Goal: Information Seeking & Learning: Learn about a topic

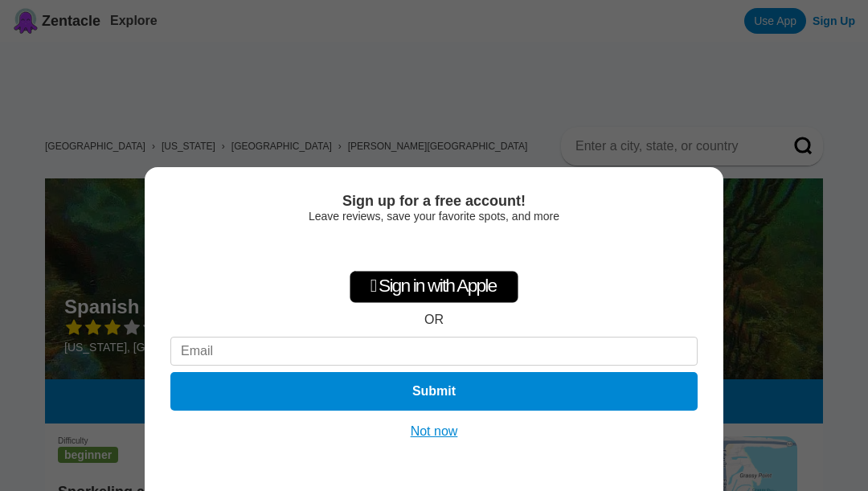
click at [428, 437] on button "Not now" at bounding box center [434, 432] width 57 height 16
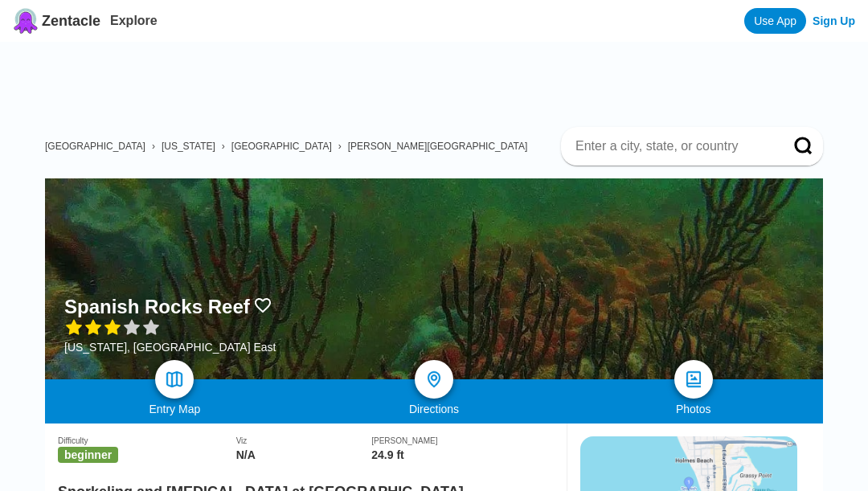
click at [366, 486] on h2 "Snorkeling and [MEDICAL_DATA] at [GEOGRAPHIC_DATA]" at bounding box center [306, 487] width 496 height 27
click at [114, 486] on h2 "Snorkeling and [MEDICAL_DATA] at [GEOGRAPHIC_DATA]" at bounding box center [306, 487] width 496 height 27
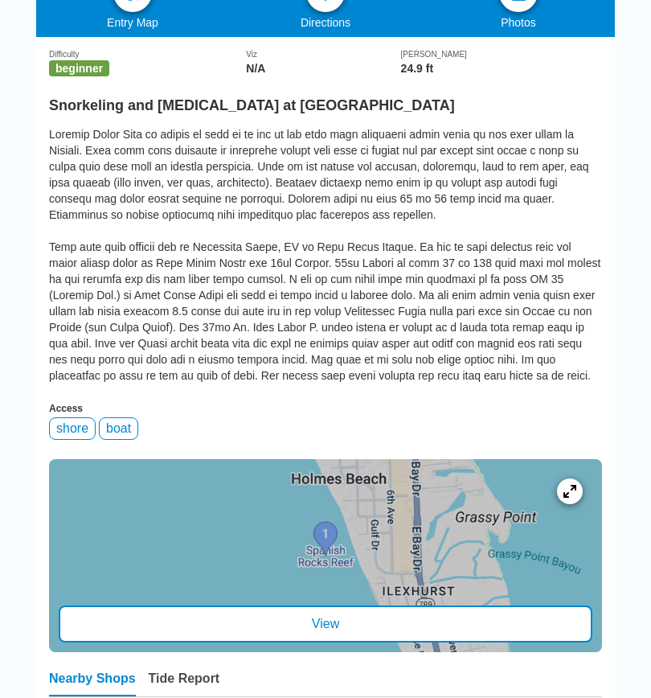
scroll to position [326, 0]
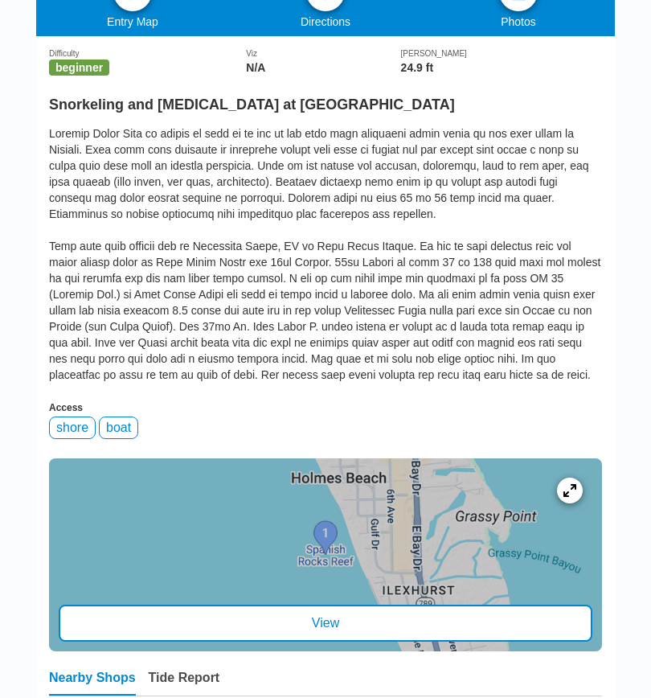
click at [335, 563] on div "View" at bounding box center [326, 623] width 534 height 37
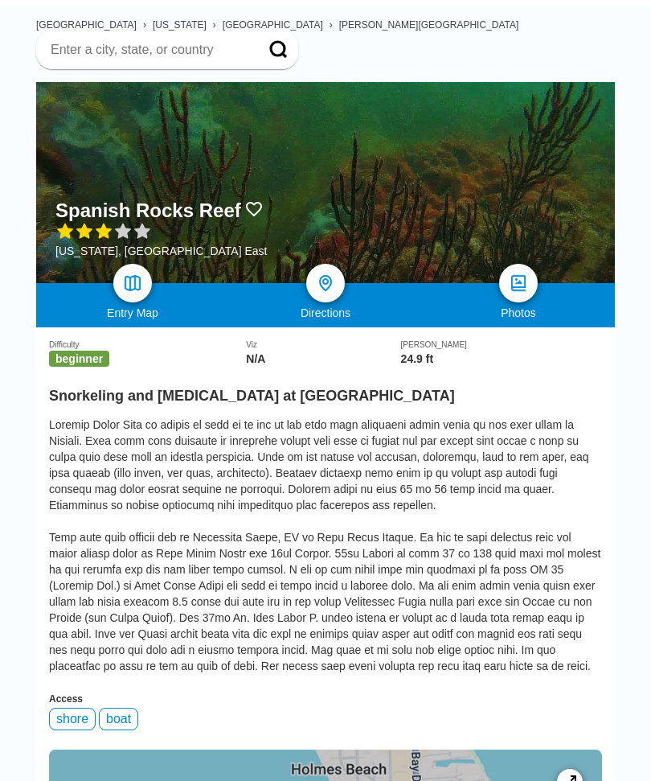
scroll to position [32, 0]
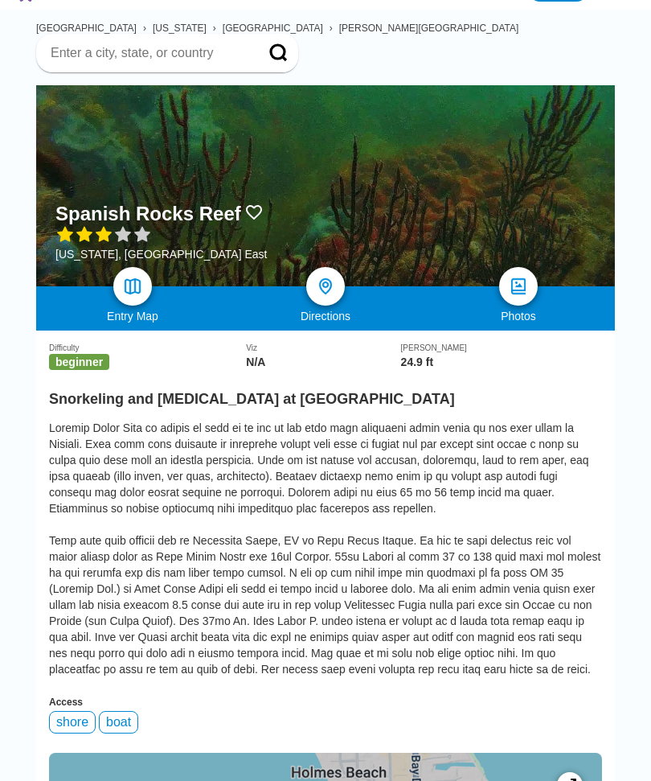
click at [142, 277] on img at bounding box center [132, 286] width 19 height 19
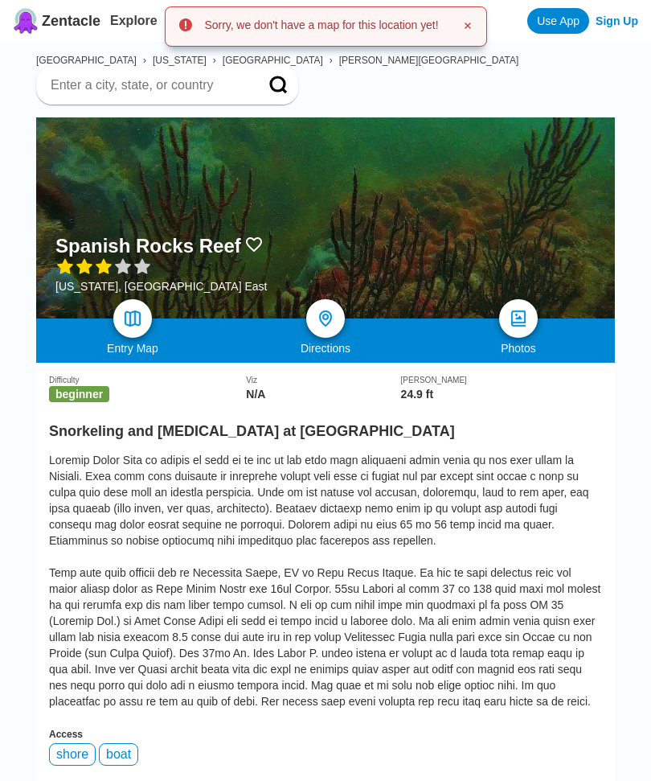
click at [329, 309] on img at bounding box center [325, 318] width 19 height 19
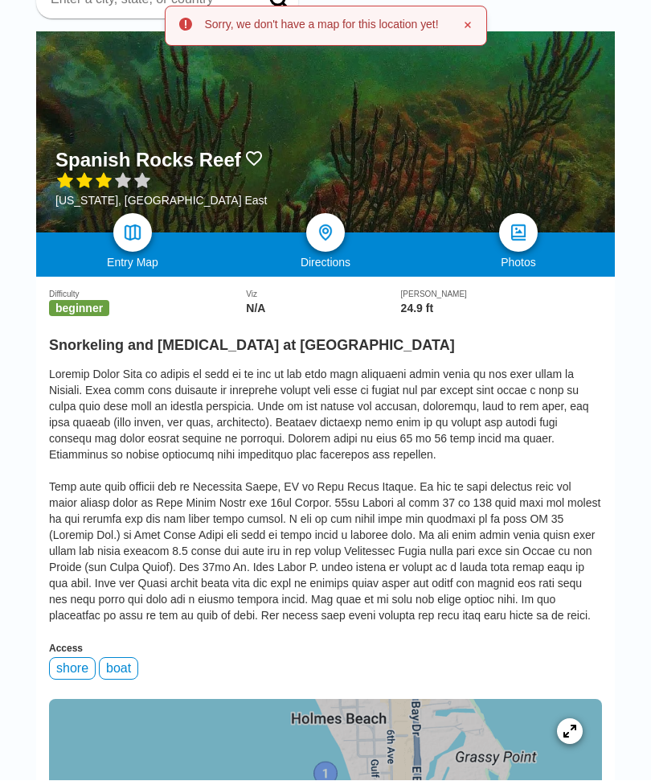
scroll to position [86, 0]
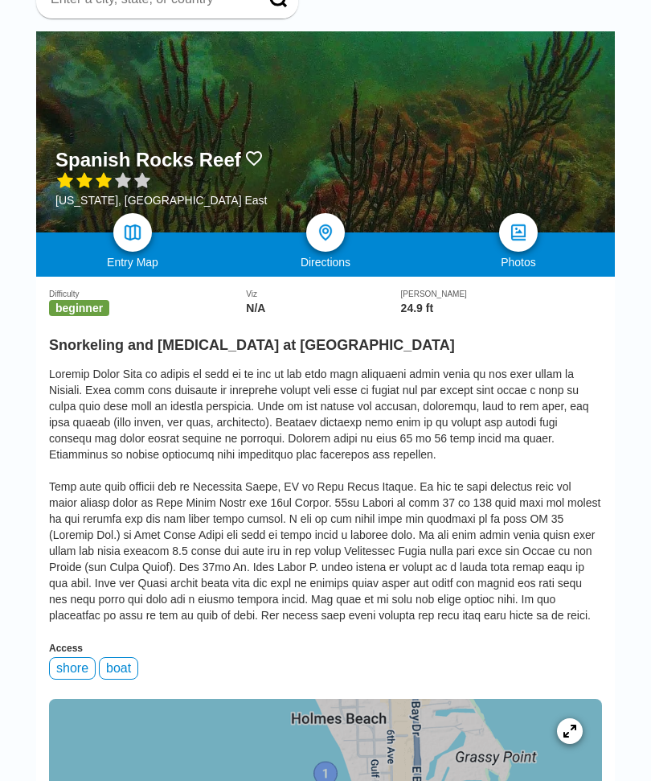
click at [335, 224] on img at bounding box center [325, 232] width 19 height 19
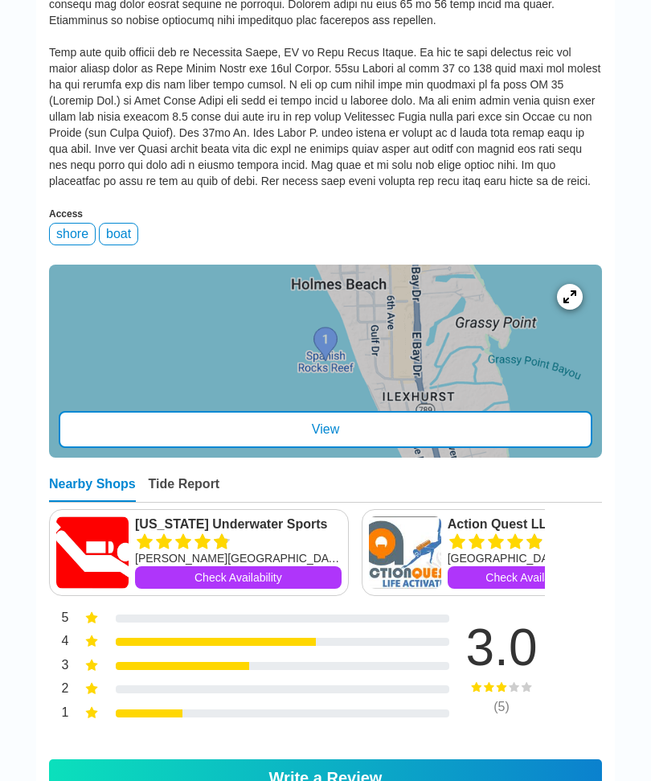
scroll to position [524, 0]
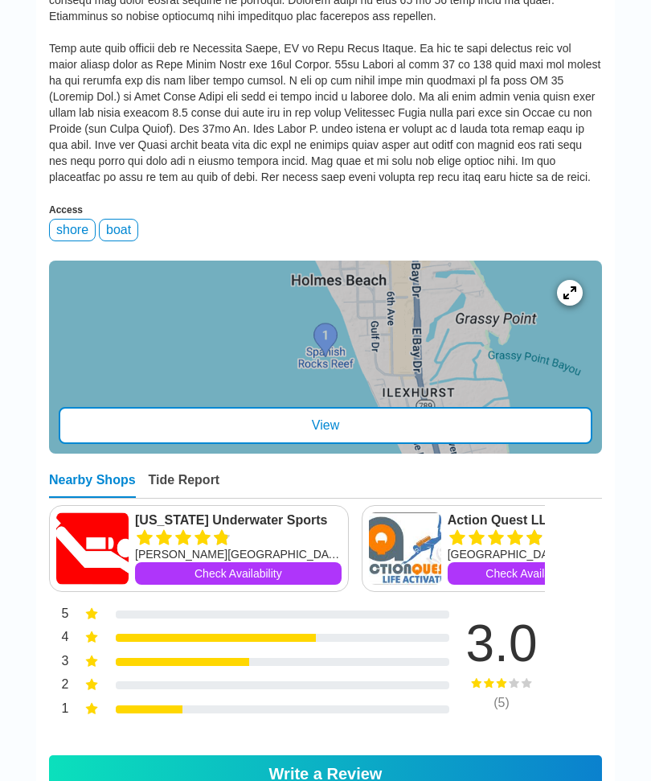
click at [503, 563] on div "( 5 )" at bounding box center [501, 703] width 121 height 14
click at [507, 563] on div "( 5 )" at bounding box center [501, 703] width 121 height 14
click at [521, 563] on div "3.0" at bounding box center [501, 643] width 121 height 51
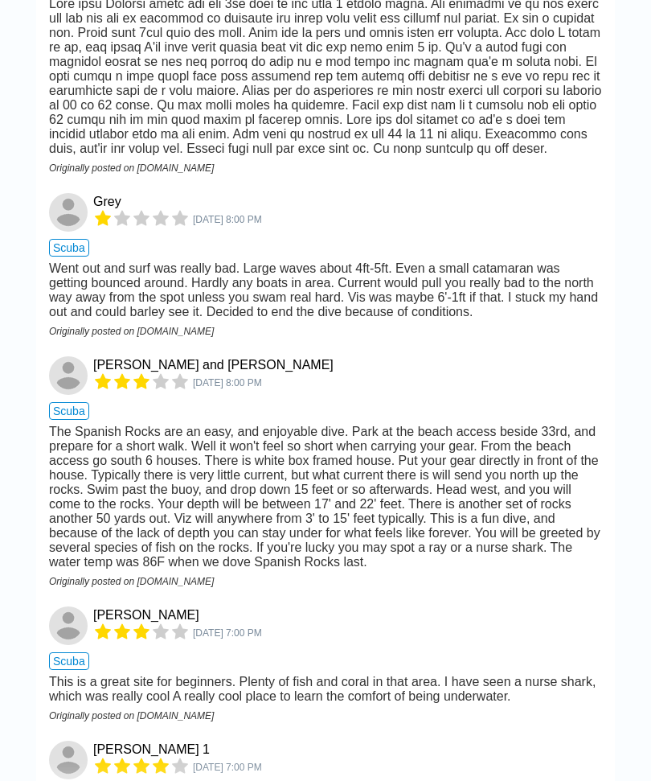
scroll to position [1541, 0]
click at [589, 397] on div "[PERSON_NAME] and [PERSON_NAME] [DATE] 8:00 PM" at bounding box center [325, 376] width 553 height 41
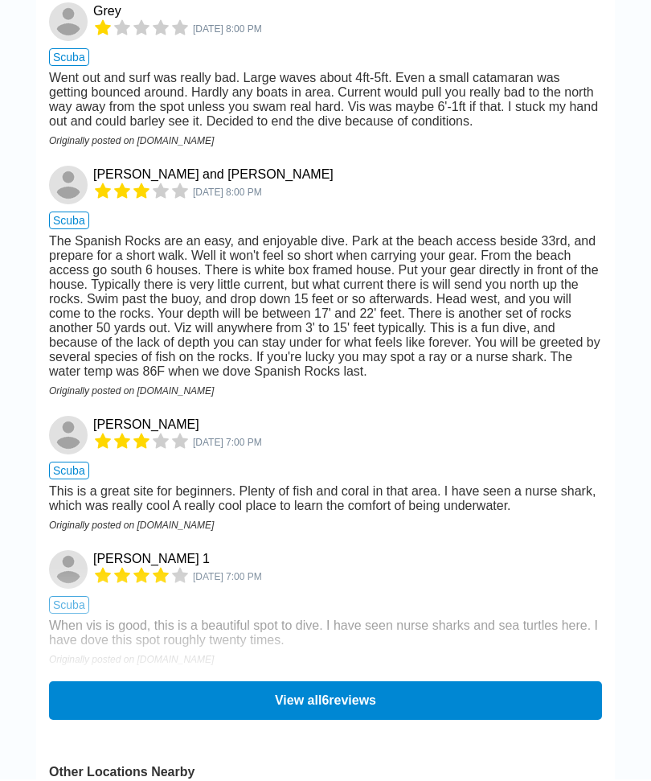
scroll to position [1732, 0]
click at [430, 563] on button "View all 6 reviews" at bounding box center [325, 700] width 553 height 39
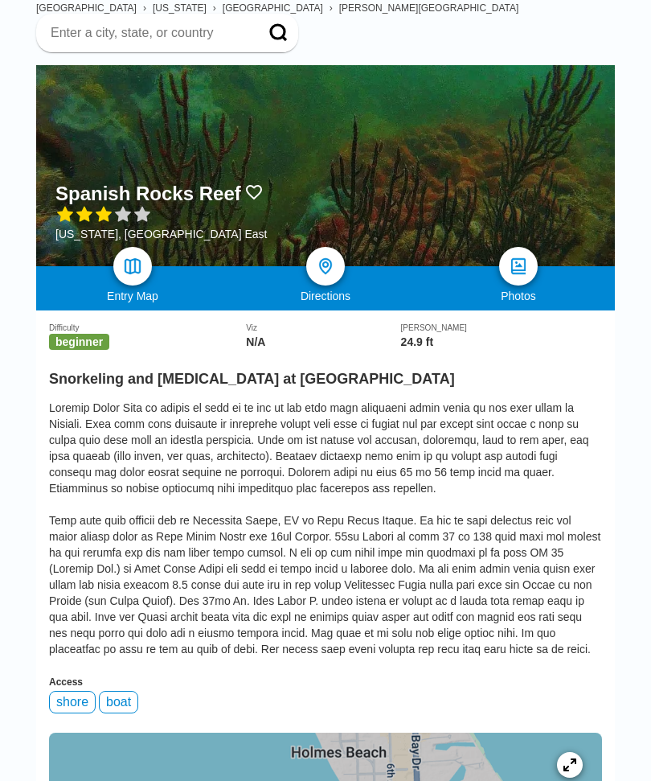
scroll to position [48, 0]
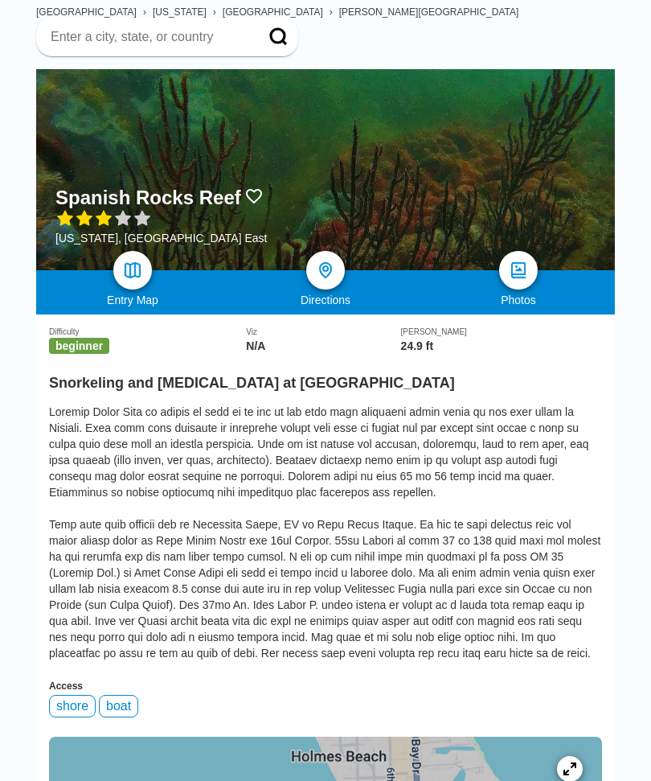
click at [527, 261] on img at bounding box center [518, 270] width 19 height 19
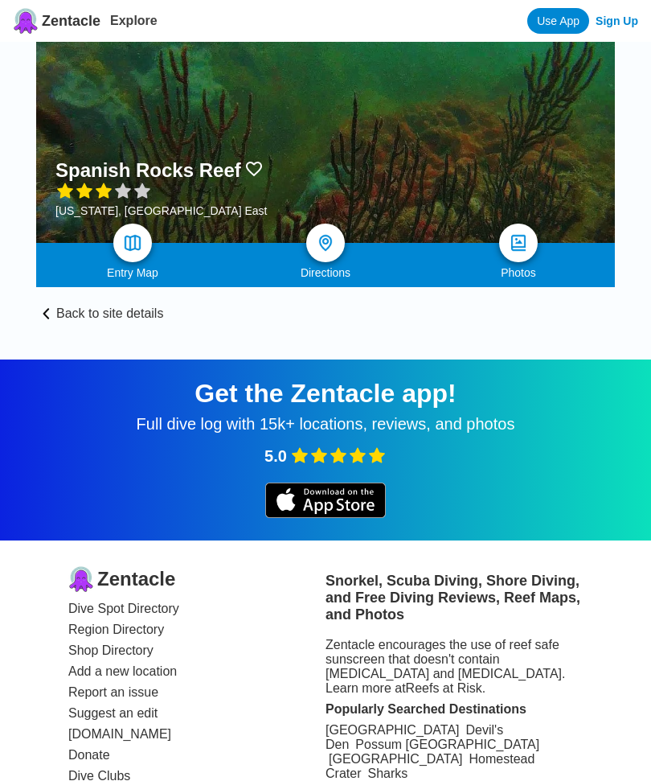
scroll to position [51, 0]
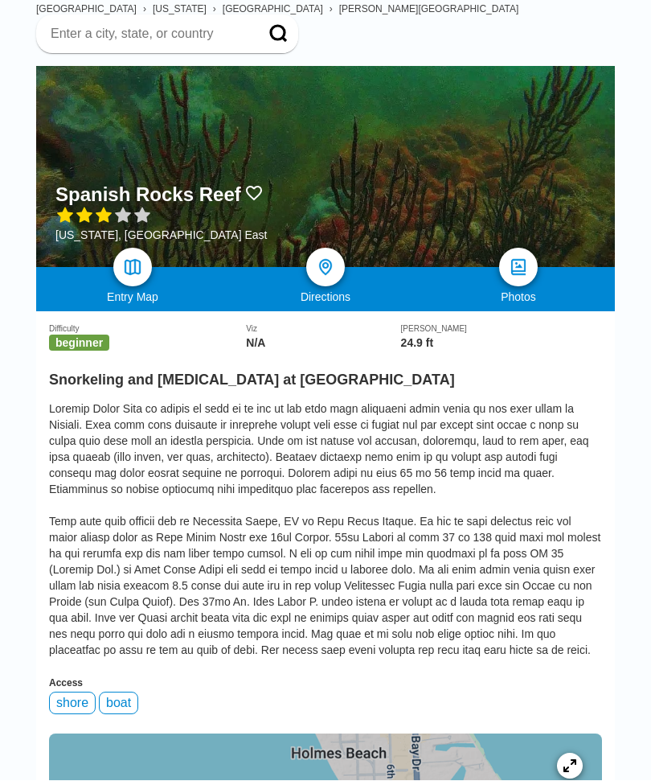
scroll to position [48, 0]
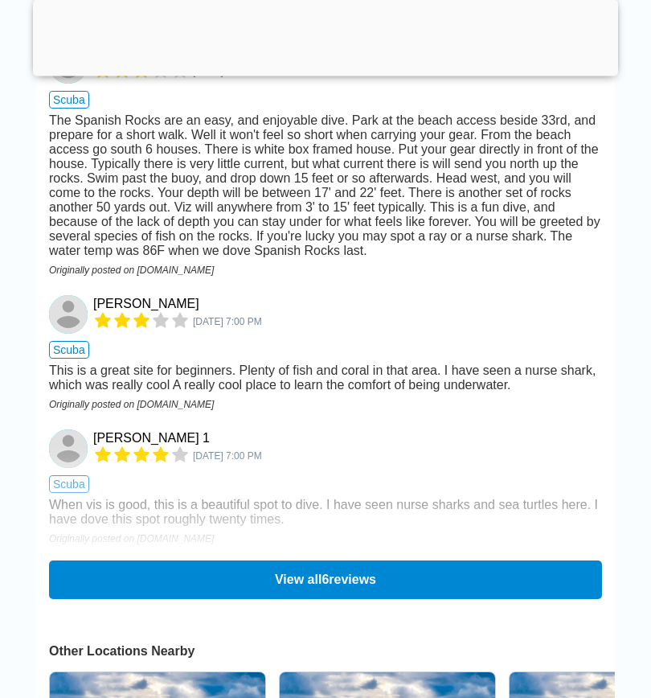
scroll to position [1939, 0]
